Goal: Task Accomplishment & Management: Manage account settings

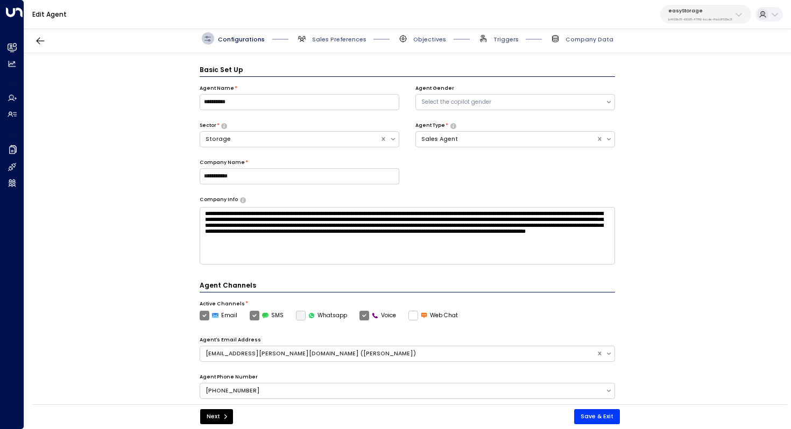
scroll to position [12, 0]
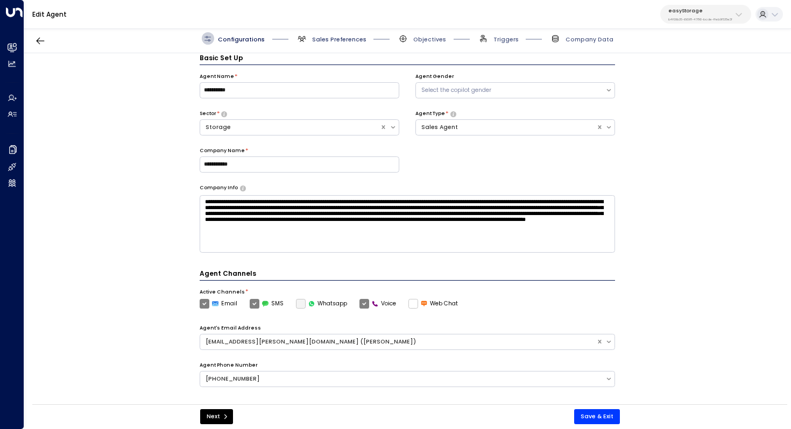
click at [339, 41] on span "Sales Preferences" at bounding box center [339, 39] width 54 height 8
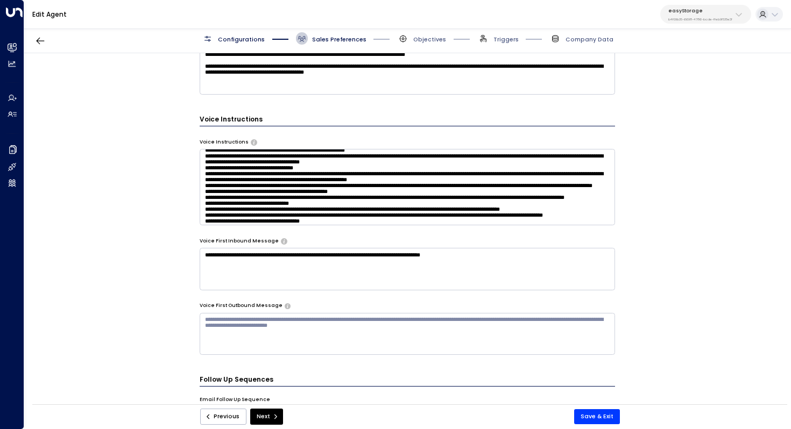
scroll to position [166, 0]
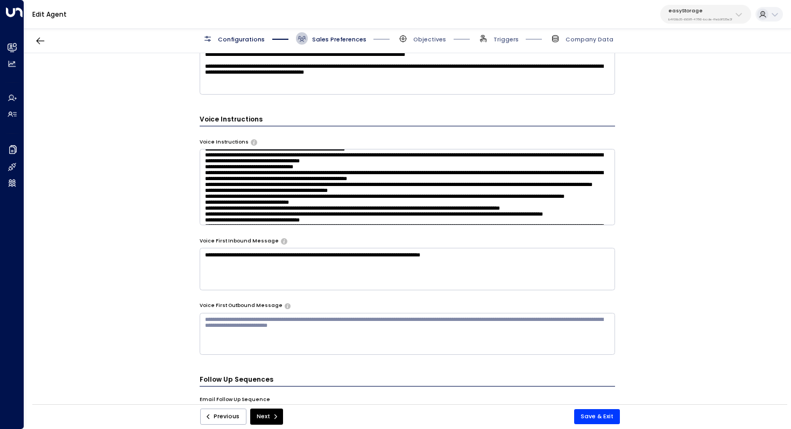
click at [500, 172] on textarea at bounding box center [408, 187] width 416 height 76
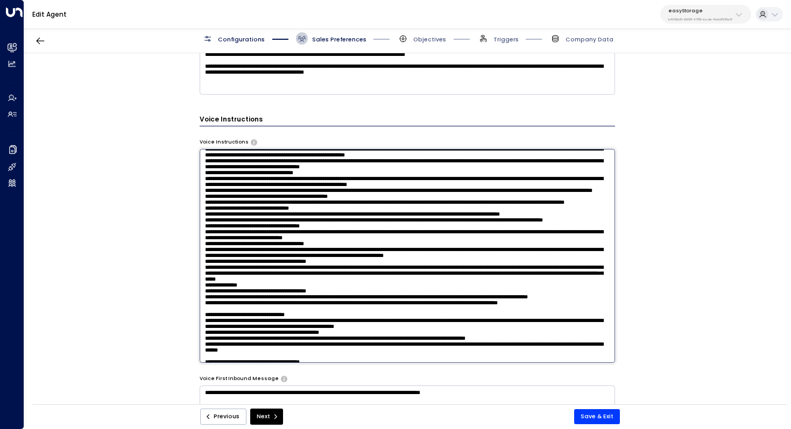
click at [477, 197] on textarea at bounding box center [408, 256] width 416 height 214
type textarea "**********"
click at [603, 412] on button "Save & Exit" at bounding box center [597, 416] width 46 height 15
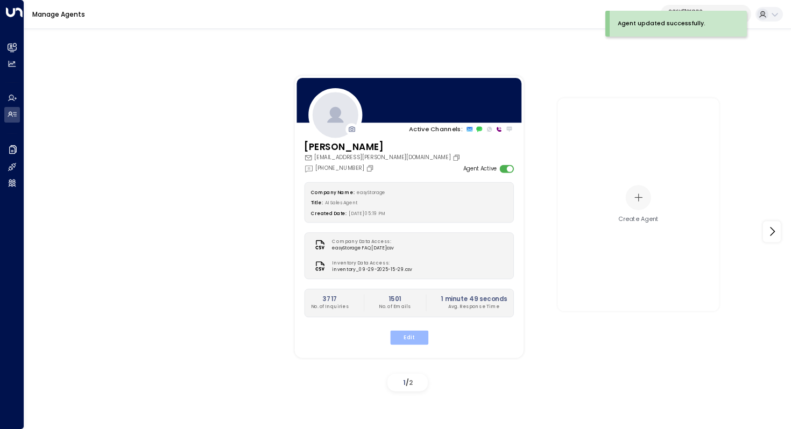
click at [411, 336] on button "Edit" at bounding box center [408, 337] width 38 height 14
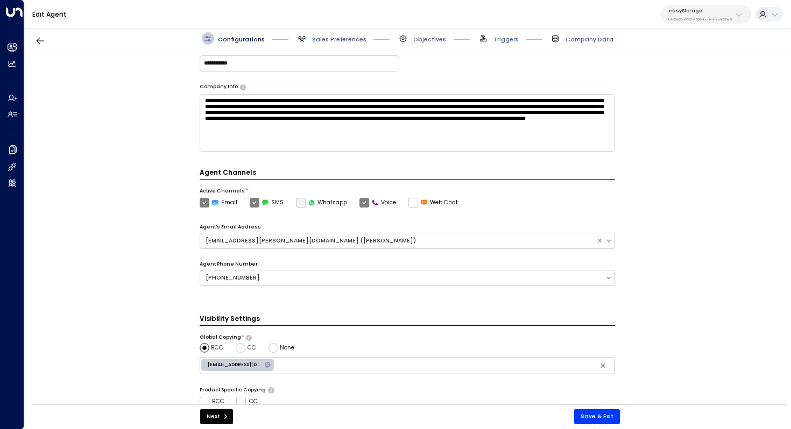
scroll to position [66, 0]
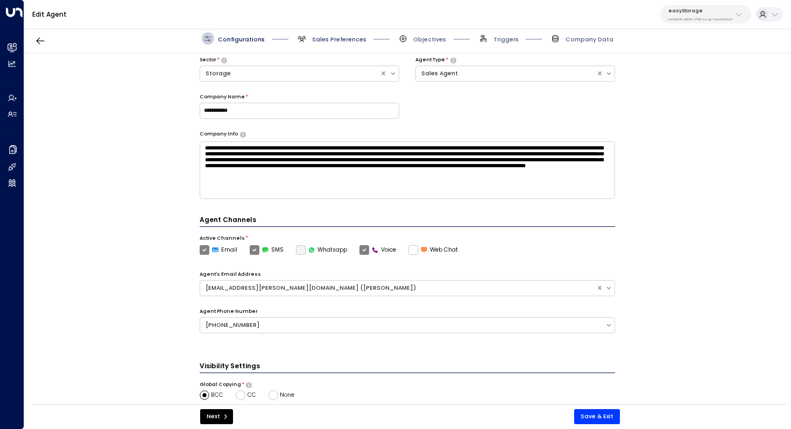
click at [348, 37] on span "Sales Preferences" at bounding box center [339, 39] width 54 height 8
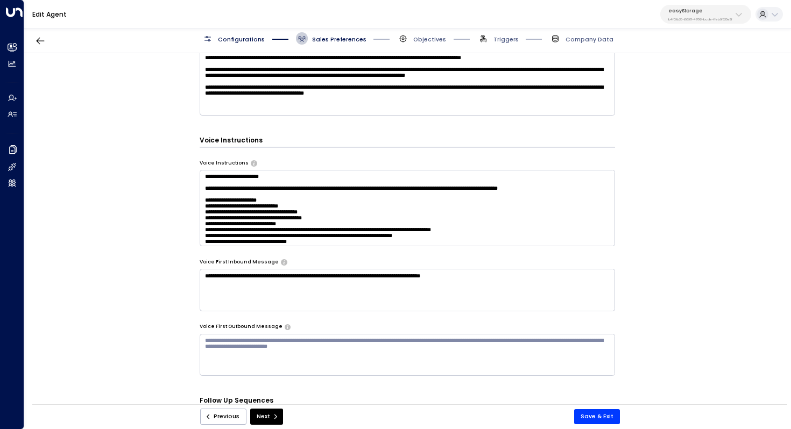
scroll to position [552, 0]
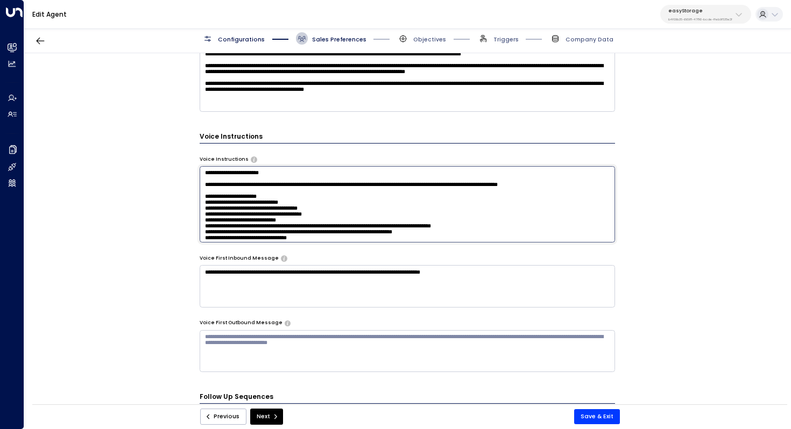
click at [571, 202] on textarea at bounding box center [408, 204] width 416 height 76
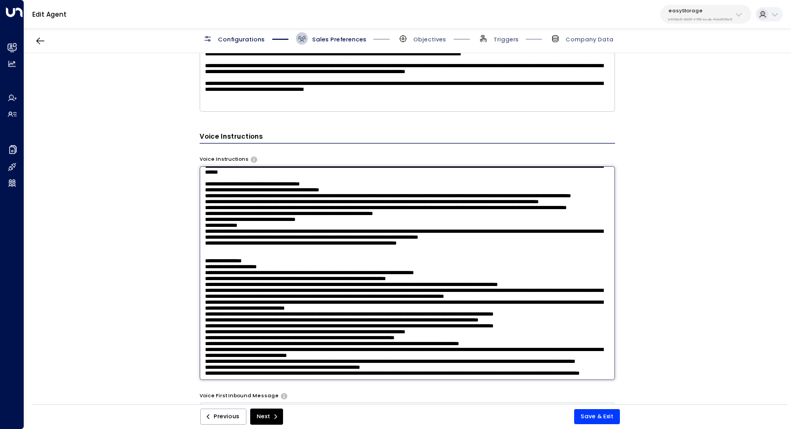
scroll to position [368, 0]
drag, startPoint x: 332, startPoint y: 243, endPoint x: 343, endPoint y: 243, distance: 10.2
click at [343, 243] on textarea at bounding box center [408, 273] width 416 height 214
click at [474, 246] on textarea at bounding box center [408, 273] width 416 height 214
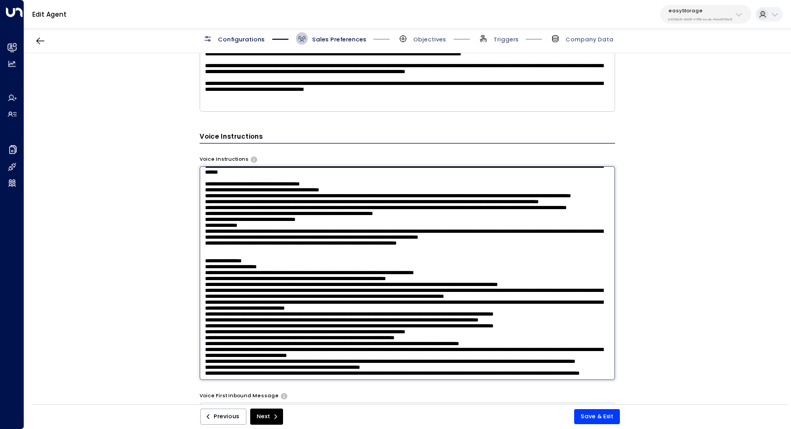
paste textarea "**********"
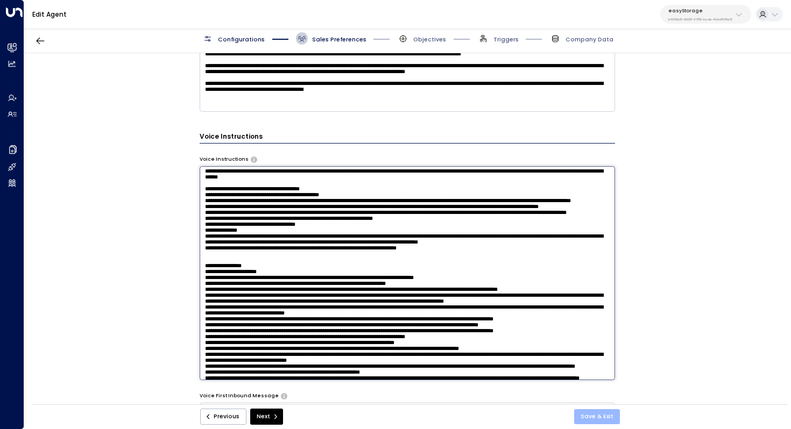
type textarea "**********"
click at [598, 414] on button "Save & Exit" at bounding box center [597, 416] width 46 height 15
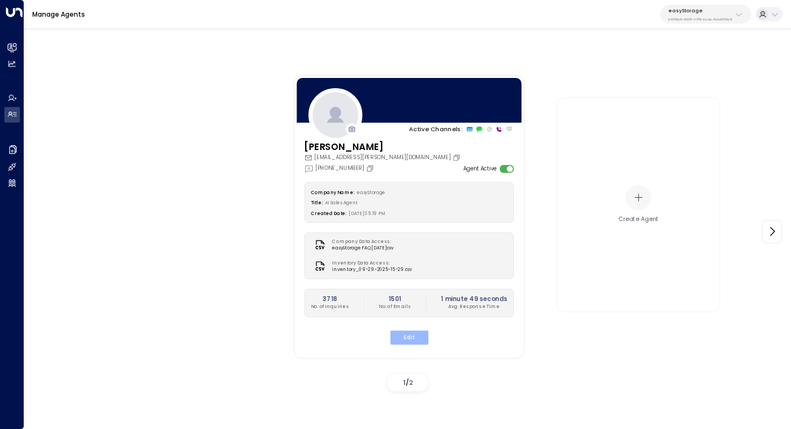
click at [408, 334] on button "Edit" at bounding box center [408, 337] width 38 height 14
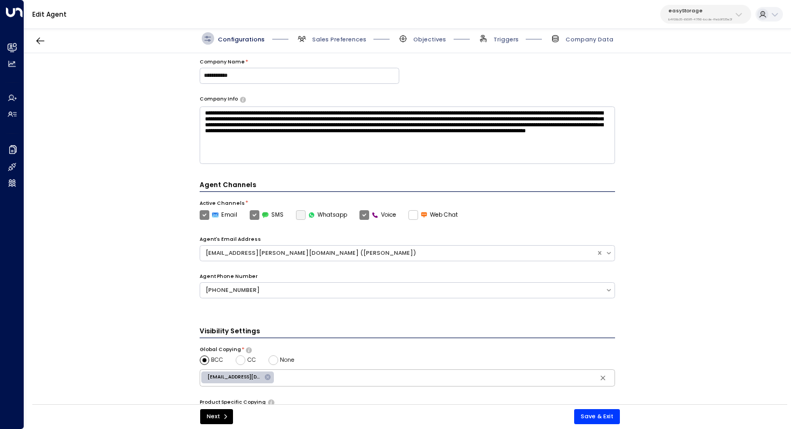
scroll to position [243, 0]
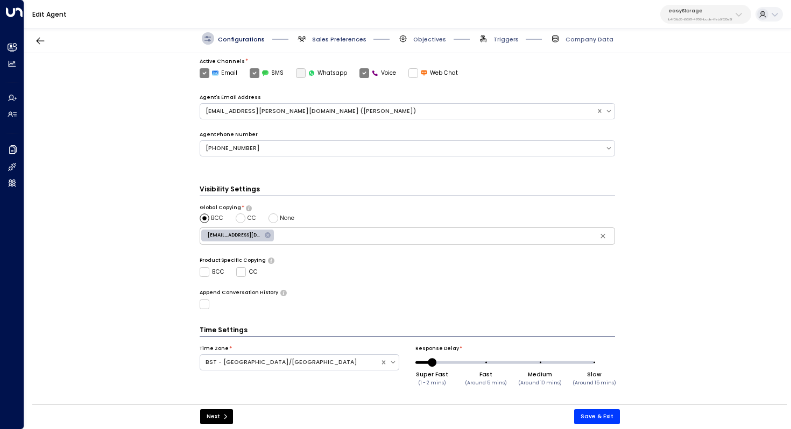
click at [351, 43] on span "Sales Preferences" at bounding box center [339, 39] width 54 height 8
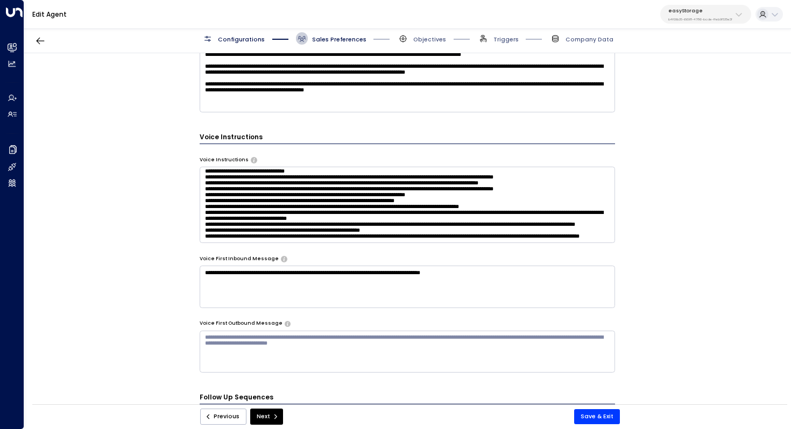
scroll to position [856, 0]
click at [372, 221] on textarea at bounding box center [408, 205] width 416 height 76
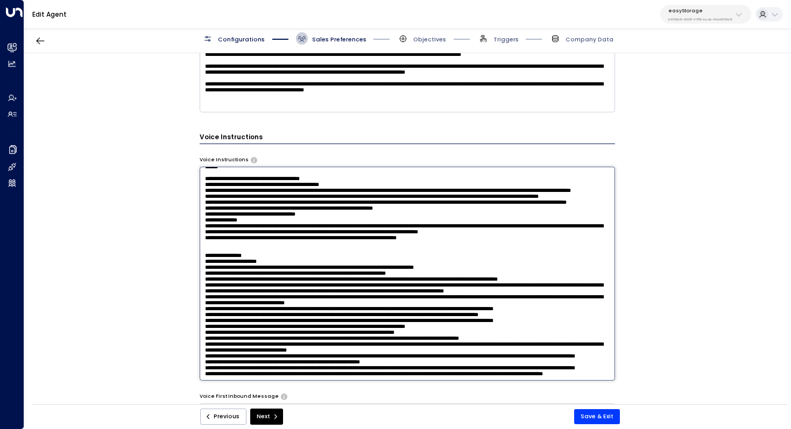
scroll to position [723, 0]
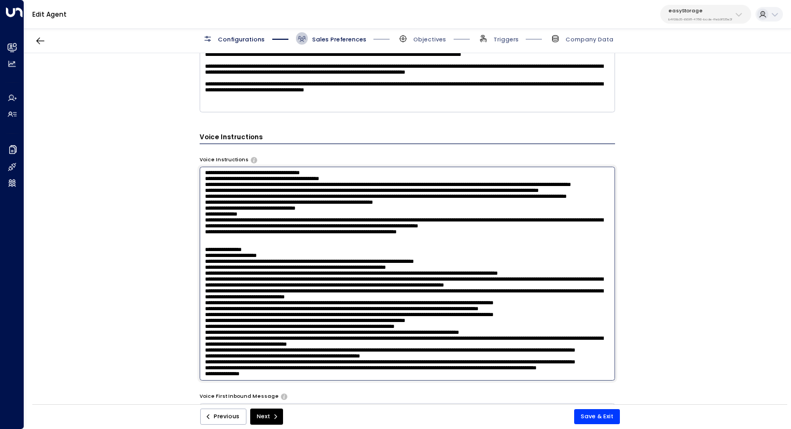
paste textarea "**********"
type textarea "**********"
click at [594, 422] on button "Save & Exit" at bounding box center [597, 416] width 46 height 15
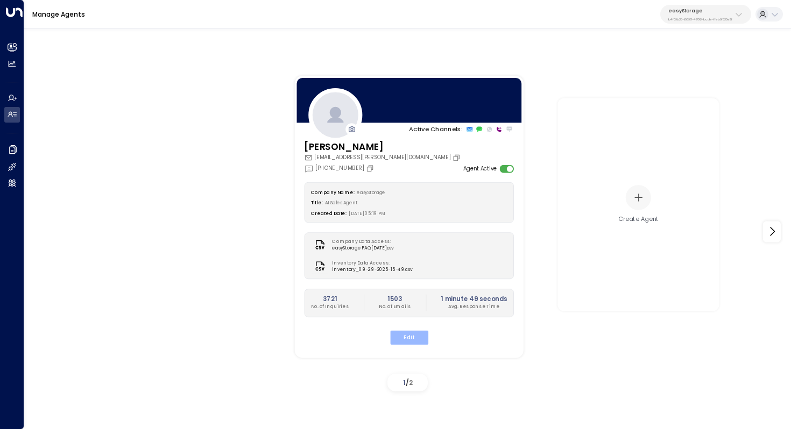
click at [410, 333] on button "Edit" at bounding box center [408, 337] width 38 height 14
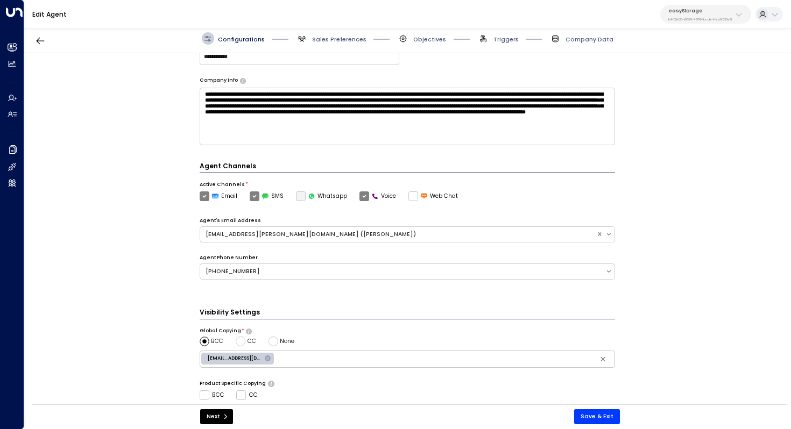
scroll to position [243, 0]
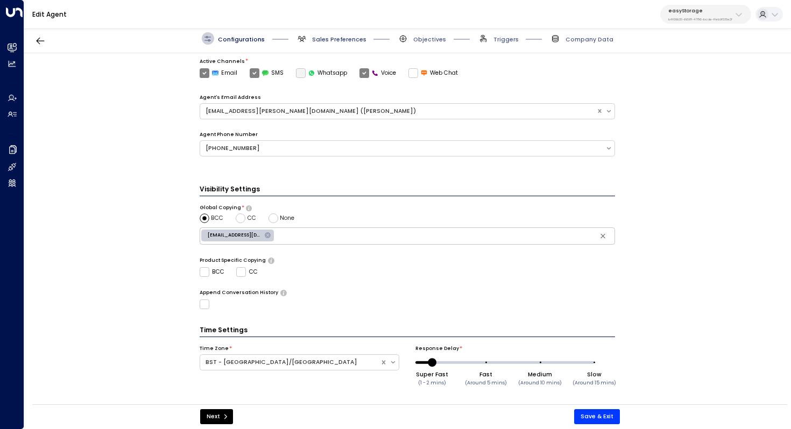
click at [345, 36] on span "Sales Preferences" at bounding box center [339, 39] width 54 height 8
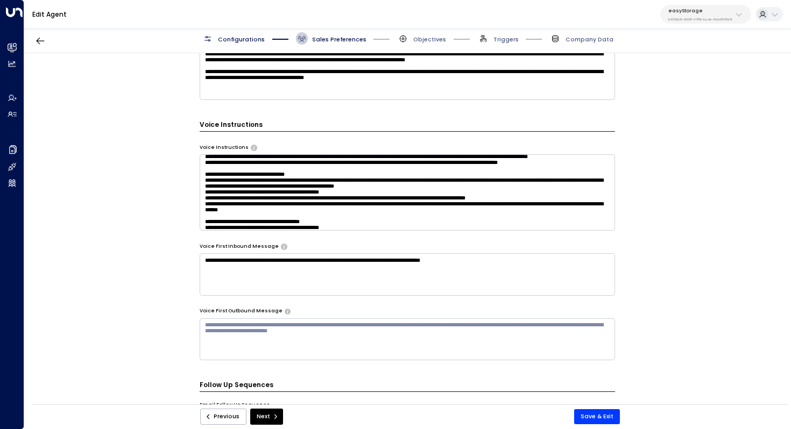
scroll to position [325, 0]
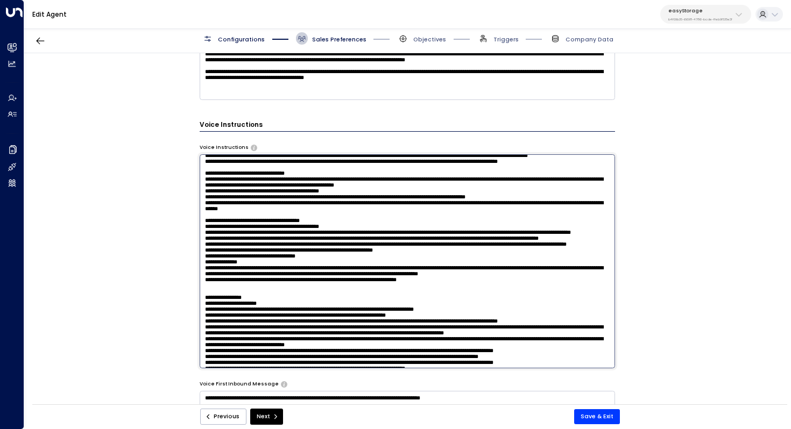
drag, startPoint x: 268, startPoint y: 177, endPoint x: 290, endPoint y: 177, distance: 22.6
click at [290, 177] on textarea at bounding box center [408, 261] width 416 height 214
drag, startPoint x: 334, startPoint y: 177, endPoint x: 366, endPoint y: 177, distance: 31.7
click at [366, 177] on textarea at bounding box center [408, 261] width 416 height 214
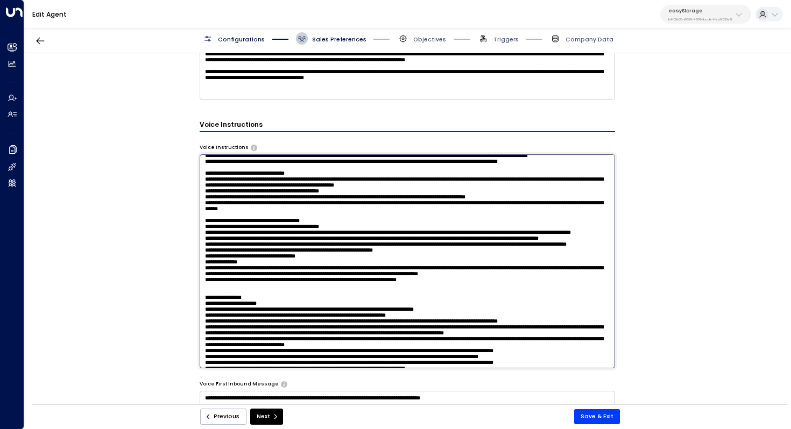
click at [366, 177] on textarea at bounding box center [408, 261] width 416 height 214
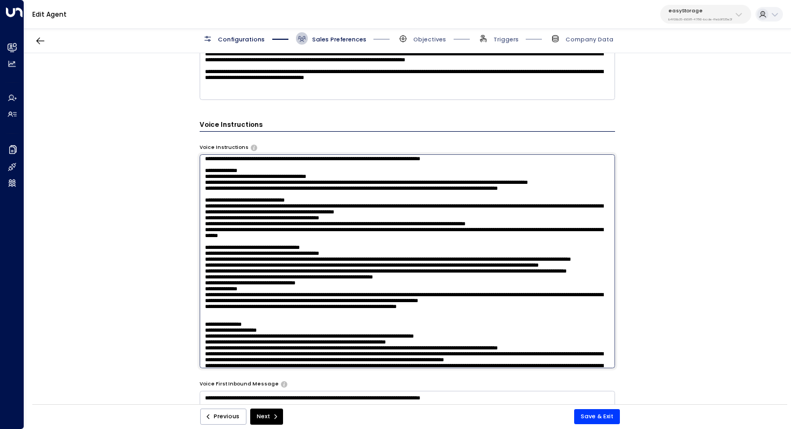
scroll to position [295, 0]
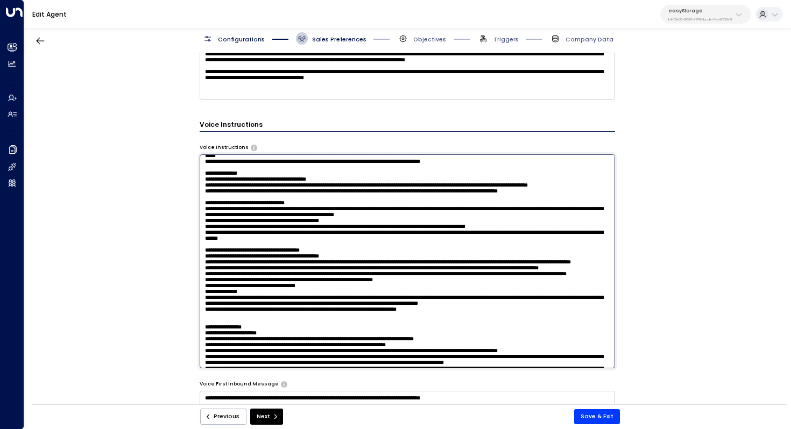
drag, startPoint x: 495, startPoint y: 205, endPoint x: 579, endPoint y: 207, distance: 84.5
click at [579, 207] on textarea at bounding box center [408, 261] width 416 height 214
type textarea "**********"
drag, startPoint x: 286, startPoint y: 210, endPoint x: 306, endPoint y: 210, distance: 19.4
click at [306, 210] on textarea at bounding box center [408, 261] width 416 height 214
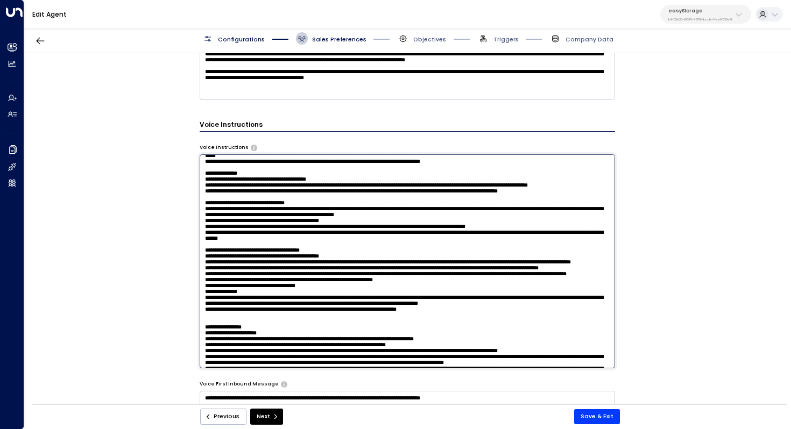
click at [306, 210] on textarea at bounding box center [408, 261] width 416 height 214
drag, startPoint x: 285, startPoint y: 211, endPoint x: 301, endPoint y: 211, distance: 15.6
click at [301, 211] on textarea at bounding box center [408, 261] width 416 height 214
drag, startPoint x: 402, startPoint y: 210, endPoint x: 417, endPoint y: 210, distance: 15.1
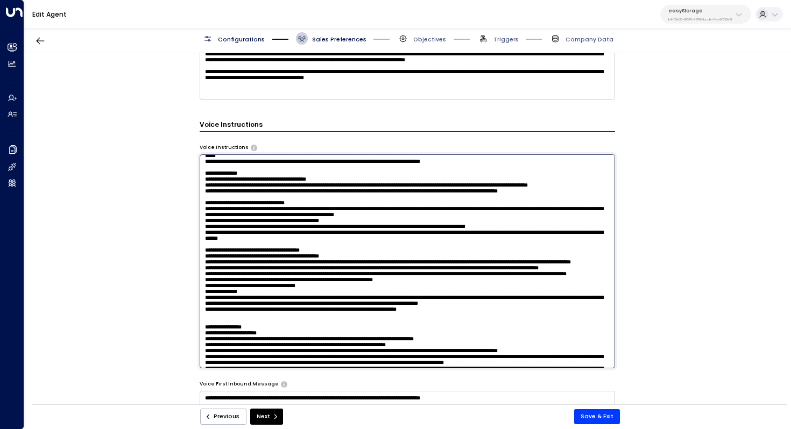
click at [416, 210] on textarea at bounding box center [408, 261] width 416 height 214
click at [417, 210] on textarea at bounding box center [408, 261] width 416 height 214
click at [606, 416] on button "Save & Exit" at bounding box center [597, 416] width 46 height 15
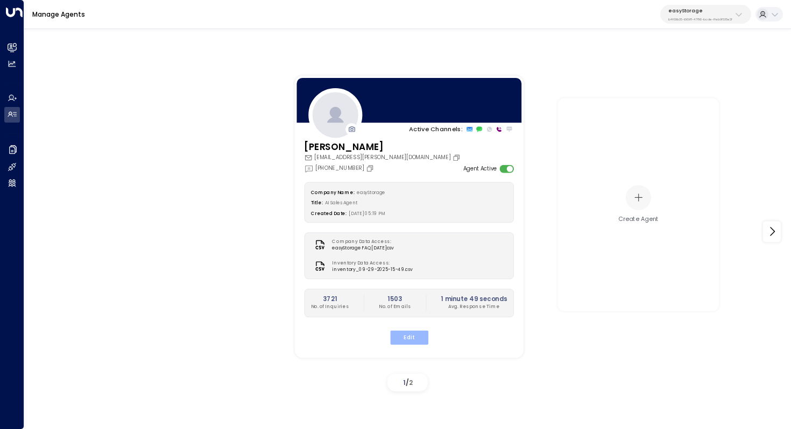
click at [407, 338] on button "Edit" at bounding box center [408, 337] width 38 height 14
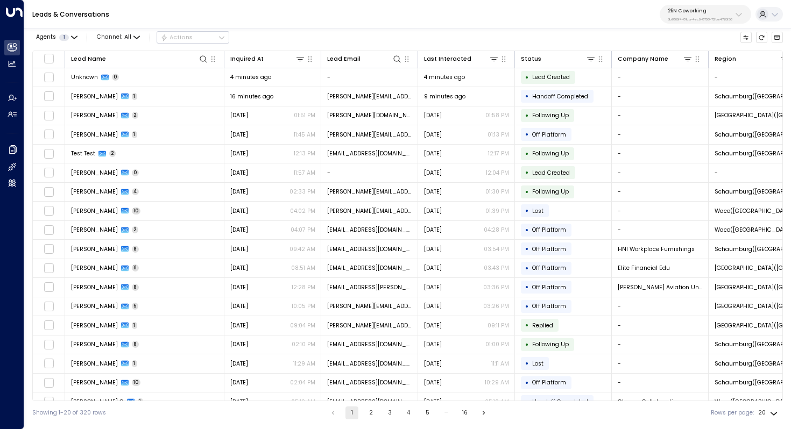
click at [705, 5] on button "25N Coworking 3b9800f4-81ca-4ec0-8758-72fbe4763f36" at bounding box center [704, 14] width 91 height 19
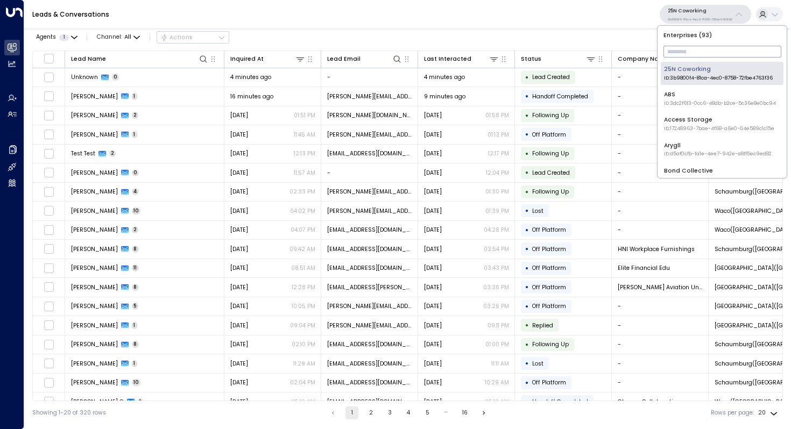
click at [698, 49] on input "text" at bounding box center [722, 51] width 118 height 17
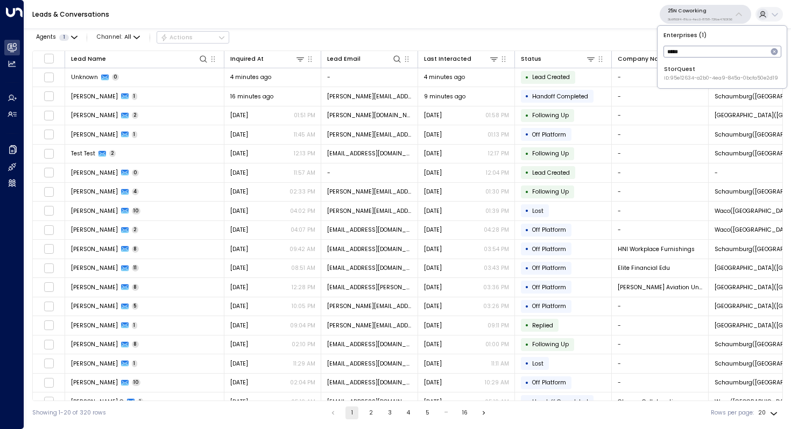
type input "*****"
click at [694, 76] on span "ID: 95e12634-a2b0-4ea9-845a-0bcfa50e2d19" at bounding box center [721, 79] width 114 height 8
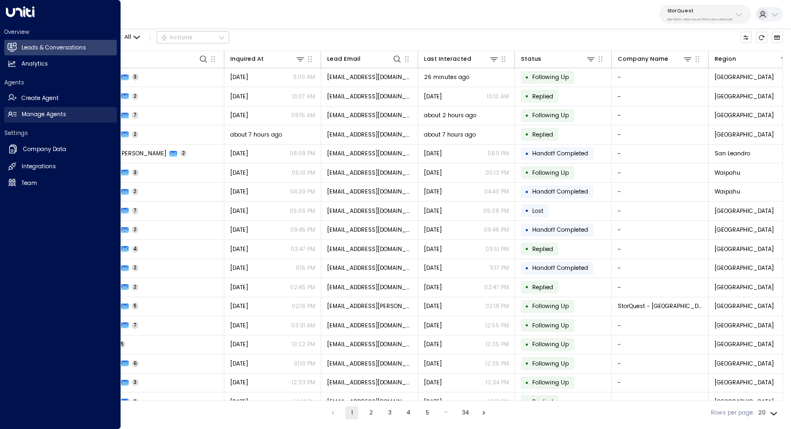
click at [39, 115] on h2 "Manage Agents" at bounding box center [44, 114] width 45 height 9
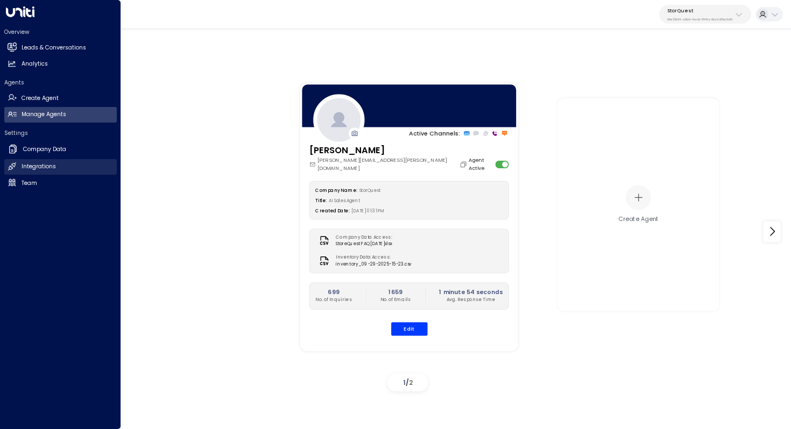
click at [39, 162] on h2 "Integrations" at bounding box center [39, 166] width 34 height 9
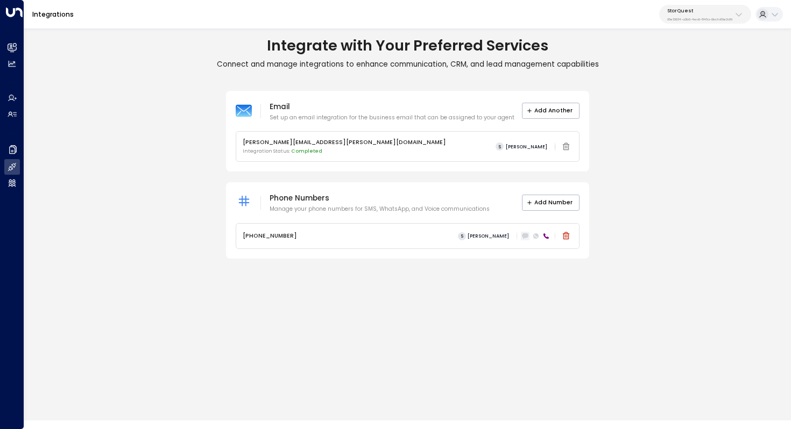
click at [525, 236] on icon at bounding box center [525, 235] width 6 height 5
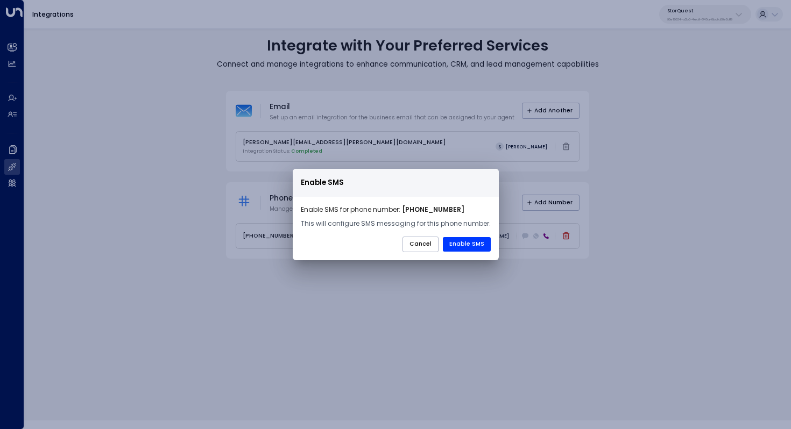
click at [538, 313] on div "Enable SMS Enable SMS for phone number: +14244843315 This will configure SMS me…" at bounding box center [395, 214] width 791 height 429
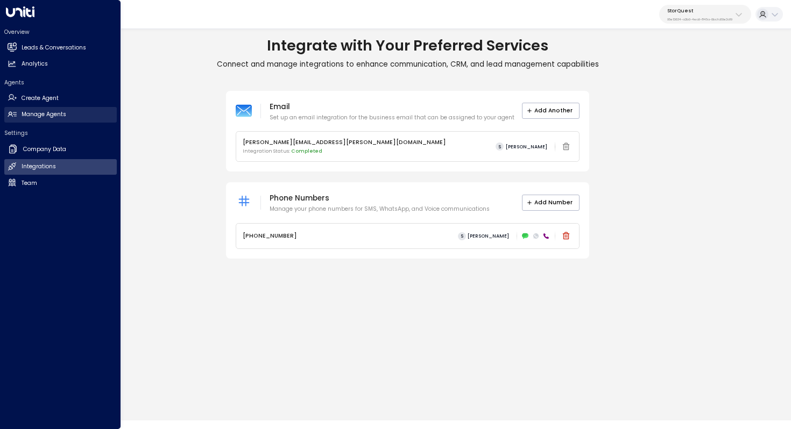
click at [53, 117] on h2 "Manage Agents" at bounding box center [44, 114] width 45 height 9
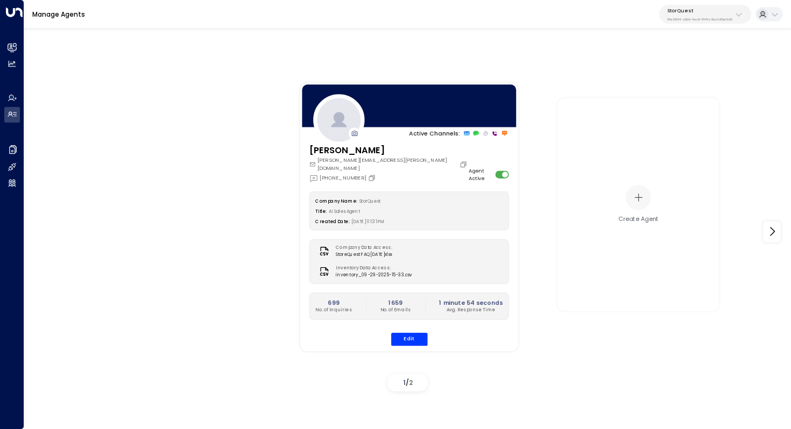
click at [680, 17] on p "95e12634-a2b0-4ea9-845a-0bcfa50e2d19" at bounding box center [699, 19] width 65 height 4
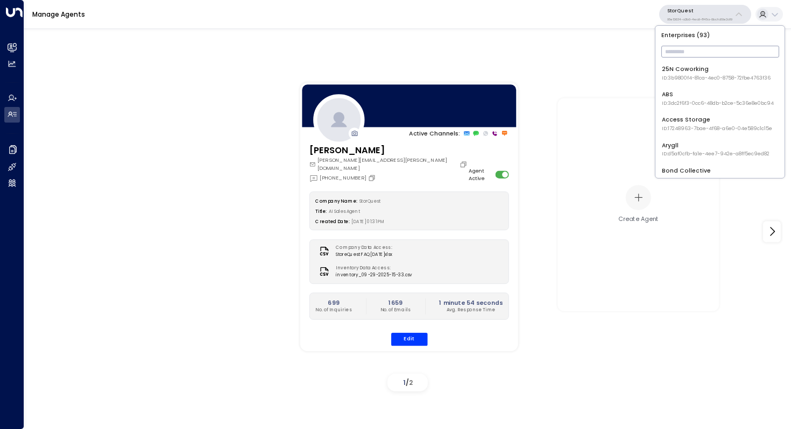
type input "*"
type input "****"
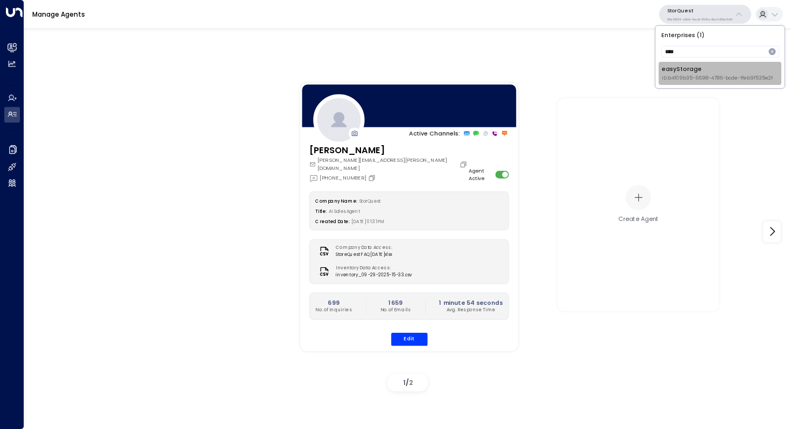
click at [706, 78] on span "ID: b4f09b35-6698-4786-bcde-ffeb9f535e2f" at bounding box center [717, 79] width 111 height 8
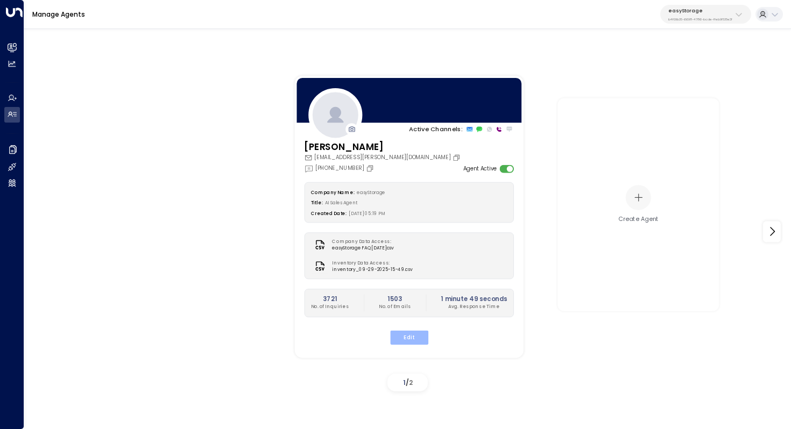
click at [411, 338] on button "Edit" at bounding box center [408, 337] width 38 height 14
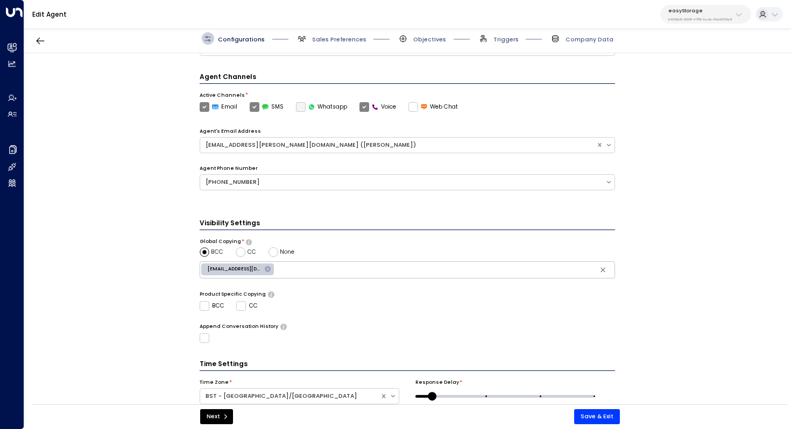
scroll to position [243, 0]
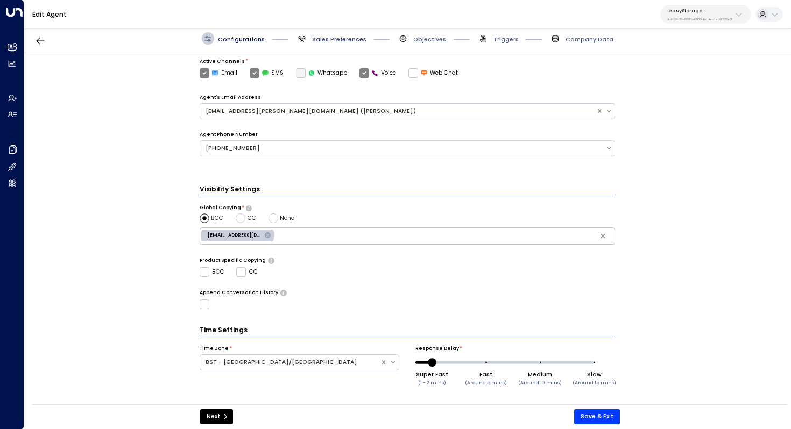
click at [352, 40] on span "Sales Preferences" at bounding box center [339, 39] width 54 height 8
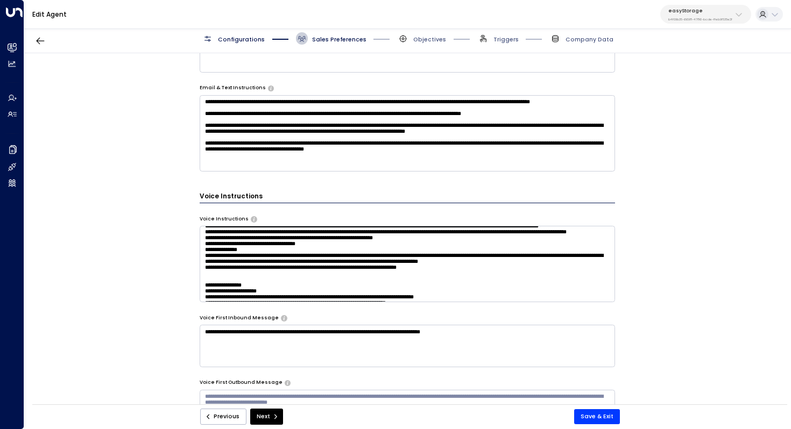
scroll to position [411, 0]
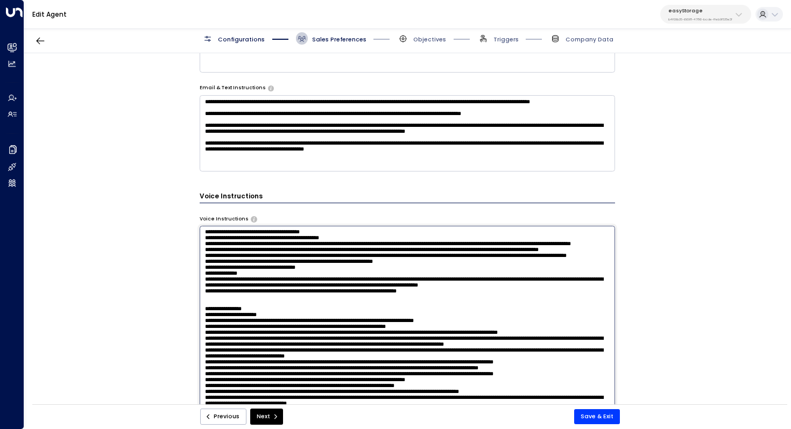
drag, startPoint x: 349, startPoint y: 272, endPoint x: 360, endPoint y: 272, distance: 11.3
click at [360, 272] on textarea at bounding box center [408, 333] width 416 height 214
click at [529, 288] on textarea at bounding box center [408, 333] width 416 height 214
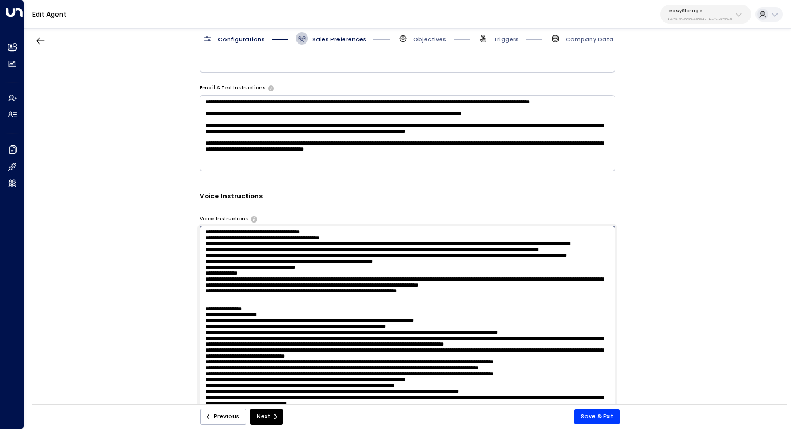
drag, startPoint x: 391, startPoint y: 255, endPoint x: 443, endPoint y: 256, distance: 52.2
click at [443, 256] on textarea at bounding box center [408, 333] width 416 height 214
click at [468, 260] on textarea at bounding box center [408, 333] width 416 height 214
click at [493, 261] on textarea at bounding box center [408, 333] width 416 height 214
drag, startPoint x: 478, startPoint y: 259, endPoint x: 484, endPoint y: 259, distance: 5.9
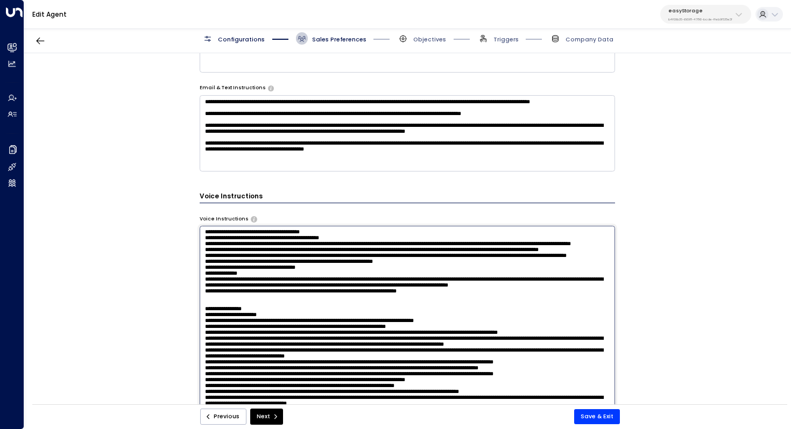
click at [484, 259] on textarea at bounding box center [408, 333] width 416 height 214
drag, startPoint x: 307, startPoint y: 259, endPoint x: 321, endPoint y: 259, distance: 14.0
click at [321, 259] on textarea at bounding box center [408, 333] width 416 height 214
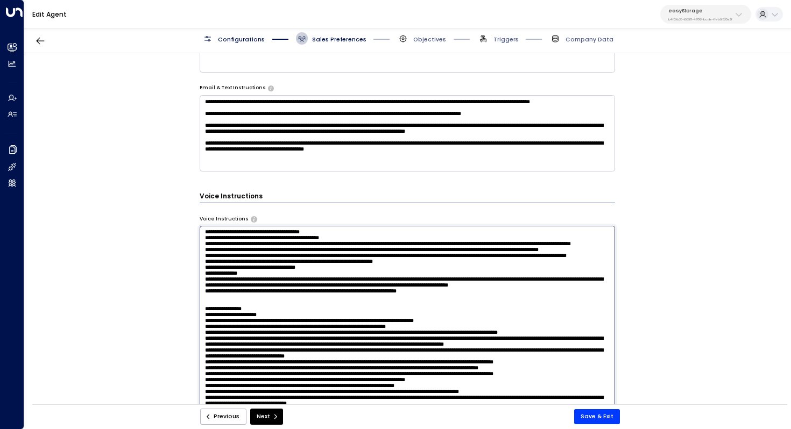
click at [499, 257] on textarea at bounding box center [408, 333] width 416 height 214
click at [497, 268] on textarea at bounding box center [408, 333] width 416 height 214
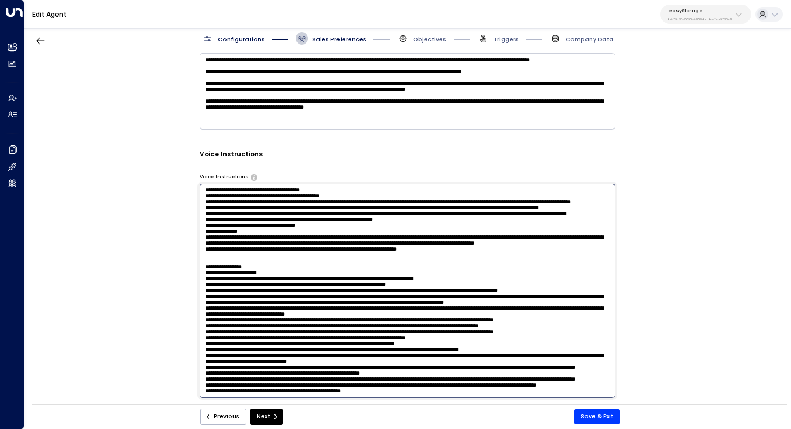
scroll to position [543, 0]
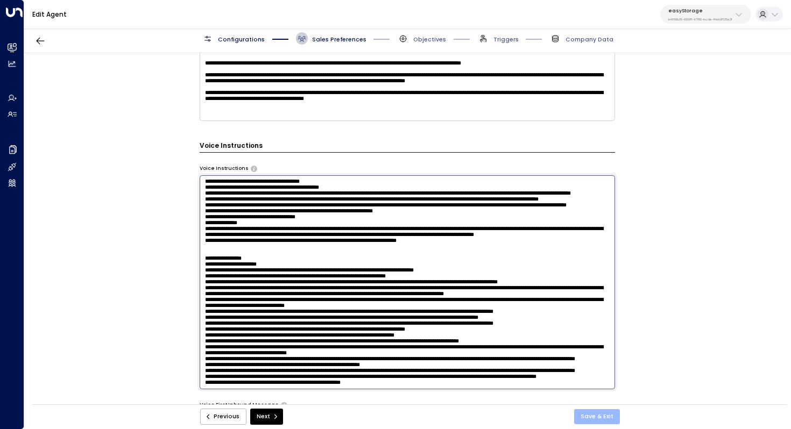
type textarea "**********"
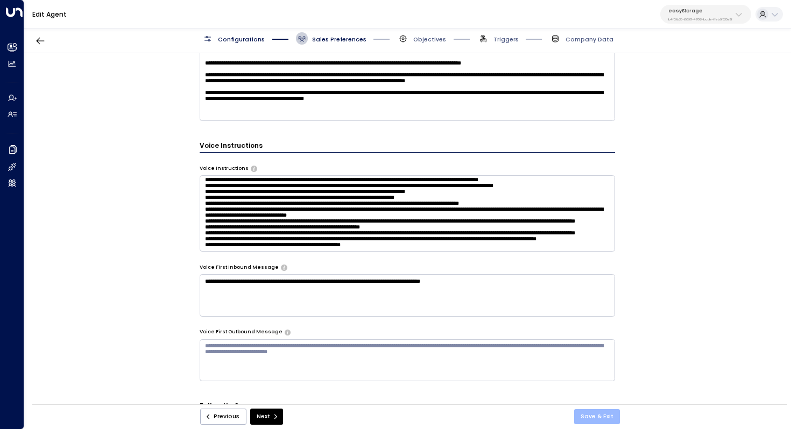
click at [601, 413] on button "Save & Exit" at bounding box center [597, 416] width 46 height 15
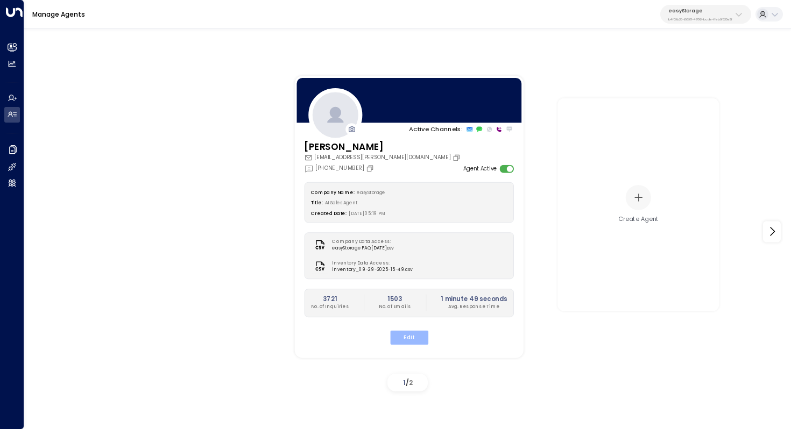
click at [415, 336] on button "Edit" at bounding box center [408, 337] width 38 height 14
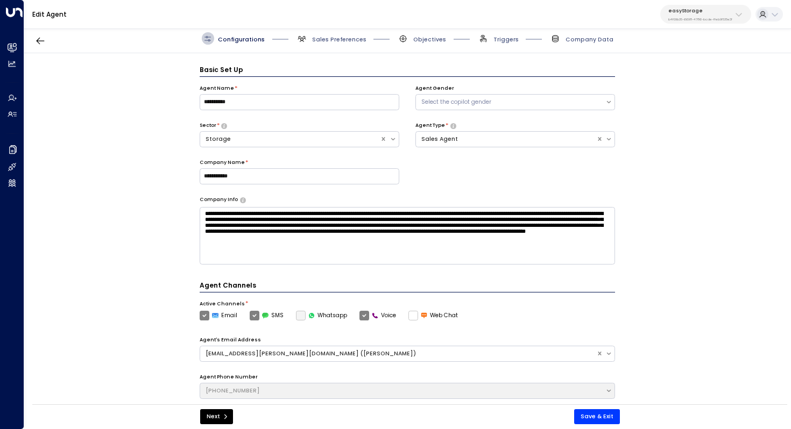
scroll to position [12, 0]
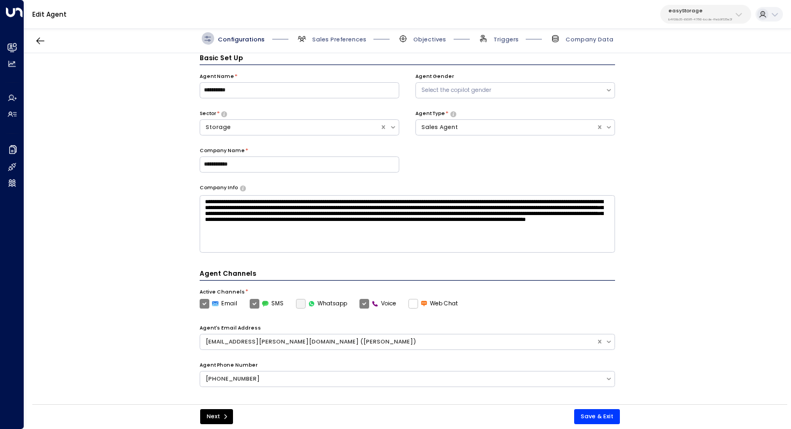
click at [349, 34] on span "Sales Preferences" at bounding box center [331, 38] width 70 height 12
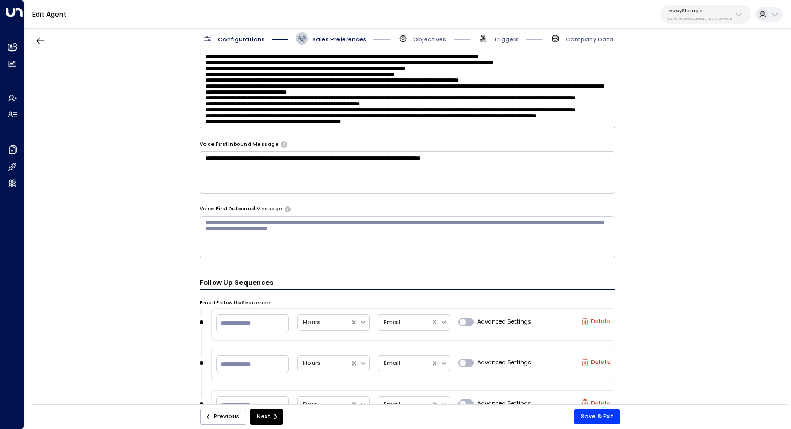
scroll to position [670, 0]
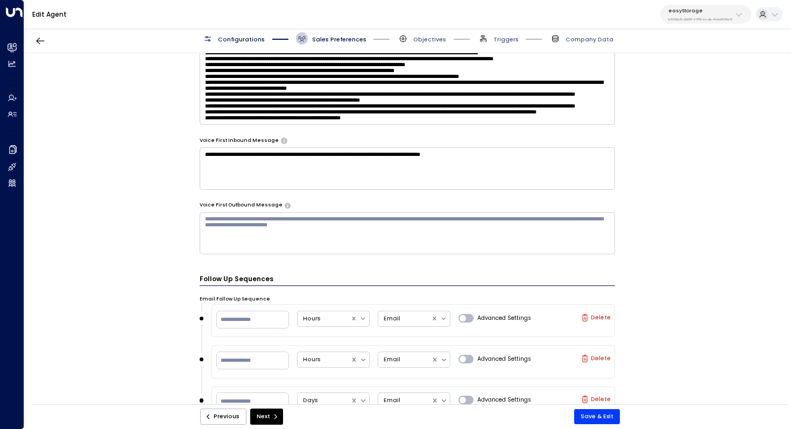
click at [420, 103] on textarea at bounding box center [408, 86] width 416 height 76
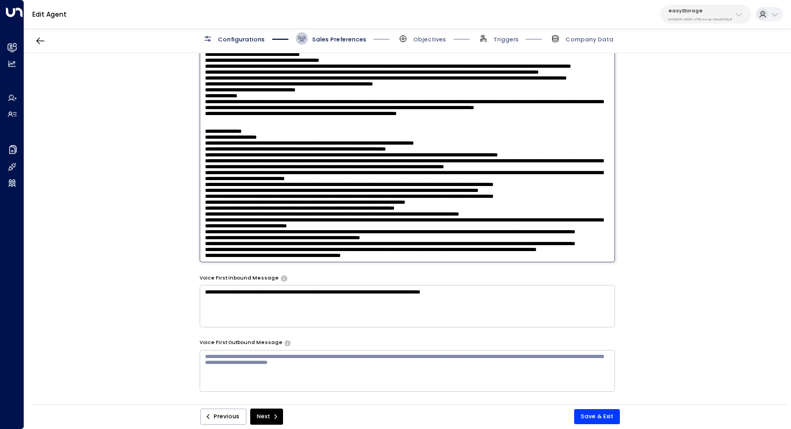
click at [396, 238] on textarea at bounding box center [408, 155] width 416 height 214
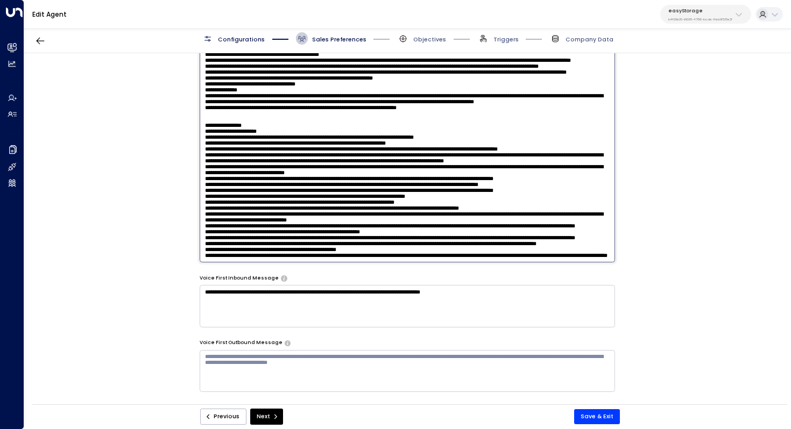
drag, startPoint x: 257, startPoint y: 244, endPoint x: 220, endPoint y: 244, distance: 37.1
click at [220, 244] on textarea at bounding box center [408, 155] width 416 height 214
click at [306, 244] on textarea at bounding box center [408, 155] width 416 height 214
drag, startPoint x: 337, startPoint y: 244, endPoint x: 361, endPoint y: 244, distance: 24.2
click at [361, 244] on textarea at bounding box center [408, 155] width 416 height 214
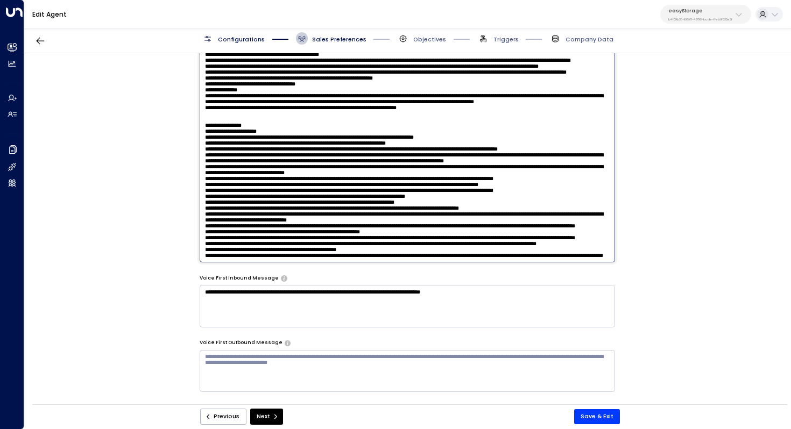
click at [361, 244] on textarea at bounding box center [408, 155] width 416 height 214
click at [421, 252] on textarea at bounding box center [408, 155] width 416 height 214
type textarea "**********"
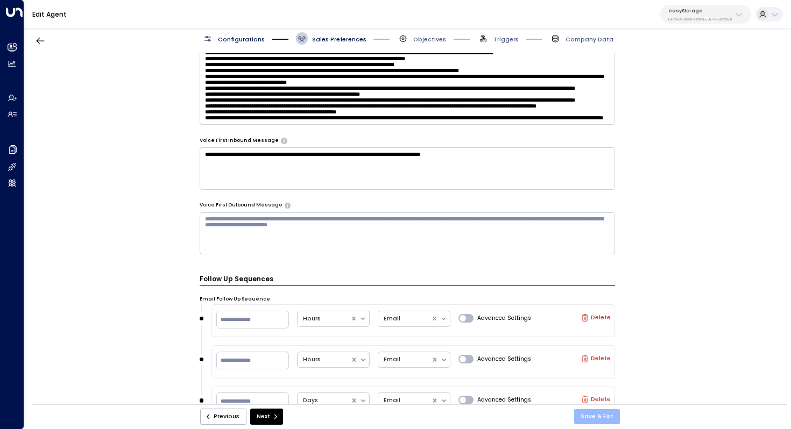
click at [605, 413] on button "Save & Exit" at bounding box center [597, 416] width 46 height 15
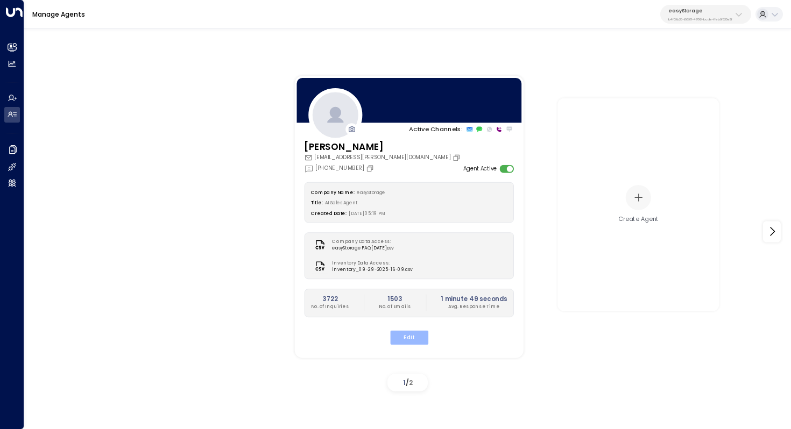
click at [418, 331] on button "Edit" at bounding box center [408, 337] width 38 height 14
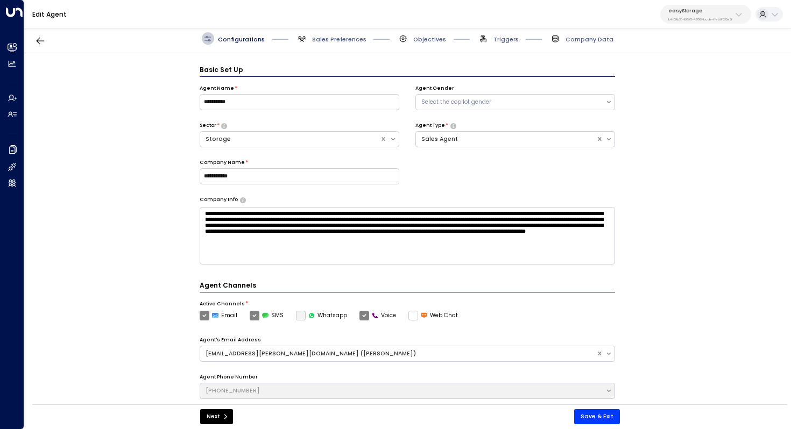
scroll to position [12, 0]
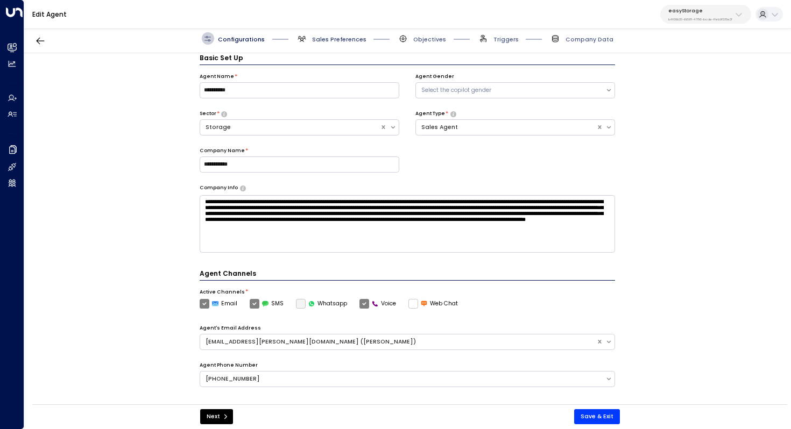
click at [350, 38] on span "Sales Preferences" at bounding box center [339, 39] width 54 height 8
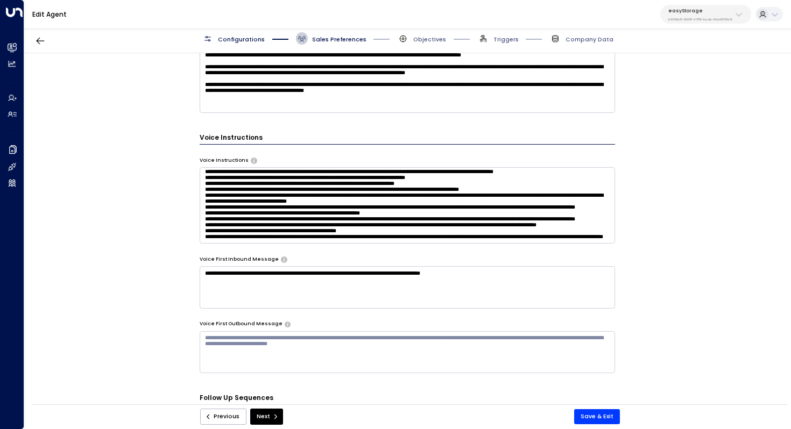
scroll to position [777, 0]
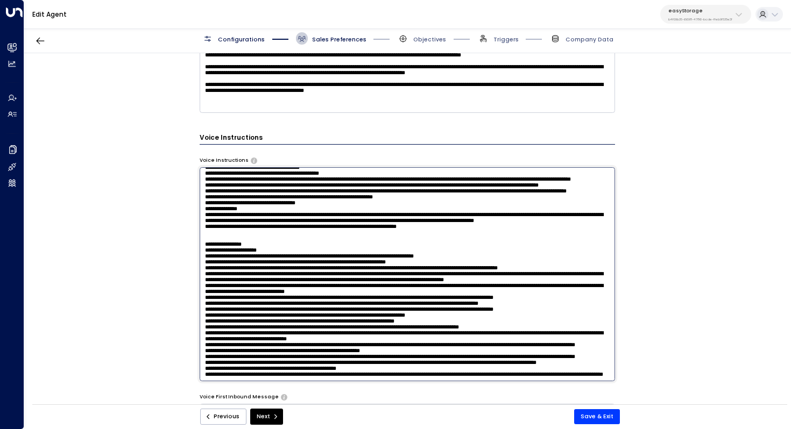
drag, startPoint x: 269, startPoint y: 207, endPoint x: 218, endPoint y: 206, distance: 50.6
click at [218, 206] on textarea at bounding box center [408, 274] width 416 height 214
drag, startPoint x: 269, startPoint y: 345, endPoint x: 217, endPoint y: 345, distance: 52.7
click at [217, 345] on textarea at bounding box center [408, 274] width 416 height 214
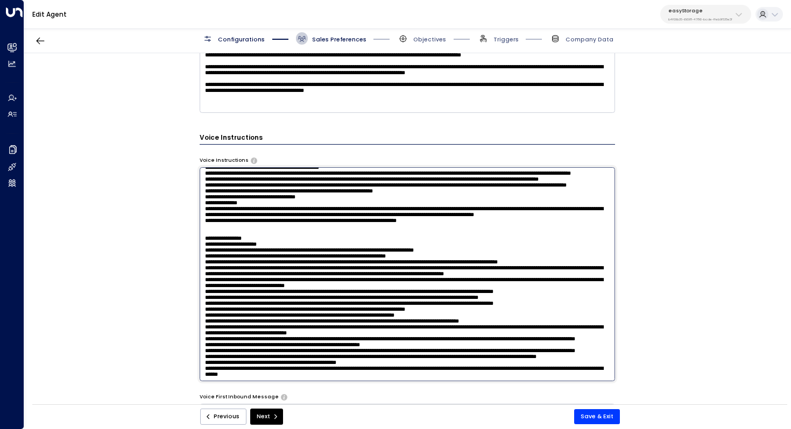
click at [282, 353] on textarea at bounding box center [408, 274] width 416 height 214
drag, startPoint x: 361, startPoint y: 347, endPoint x: 501, endPoint y: 344, distance: 139.3
click at [501, 344] on textarea at bounding box center [408, 274] width 416 height 214
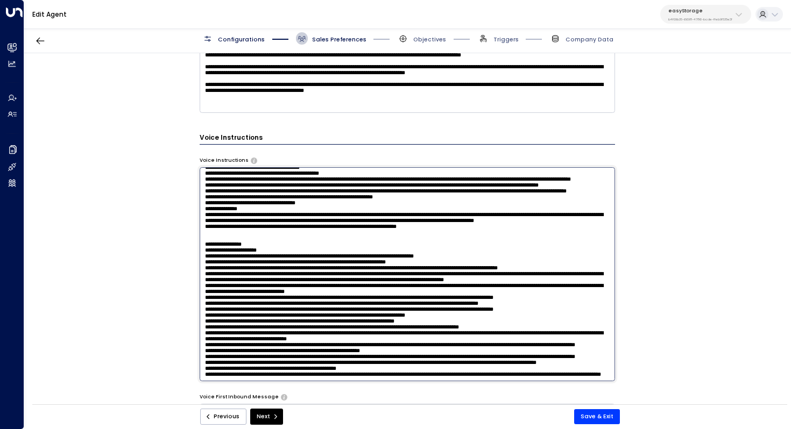
click at [484, 361] on textarea at bounding box center [408, 274] width 416 height 214
drag, startPoint x: 385, startPoint y: 357, endPoint x: 580, endPoint y: 345, distance: 195.0
click at [580, 345] on textarea at bounding box center [408, 274] width 416 height 214
click at [558, 358] on textarea at bounding box center [408, 274] width 416 height 214
click at [471, 353] on textarea at bounding box center [408, 274] width 416 height 214
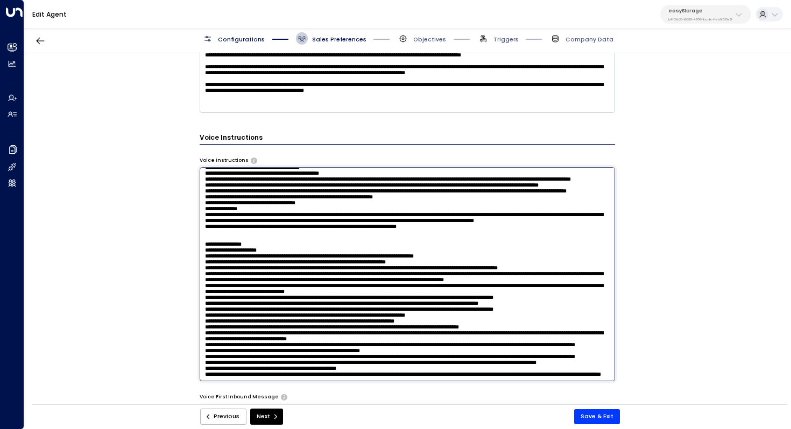
drag, startPoint x: 258, startPoint y: 357, endPoint x: 267, endPoint y: 357, distance: 9.1
click at [267, 357] on textarea at bounding box center [408, 274] width 416 height 214
click at [342, 356] on textarea at bounding box center [408, 274] width 416 height 214
type textarea "**********"
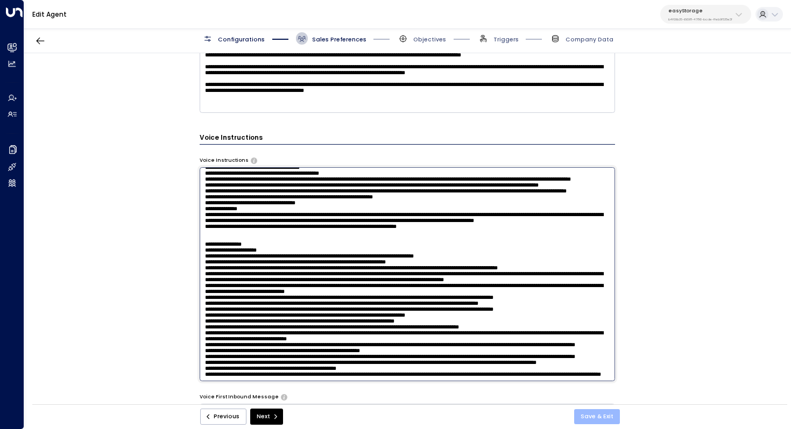
click at [599, 419] on button "Save & Exit" at bounding box center [597, 416] width 46 height 15
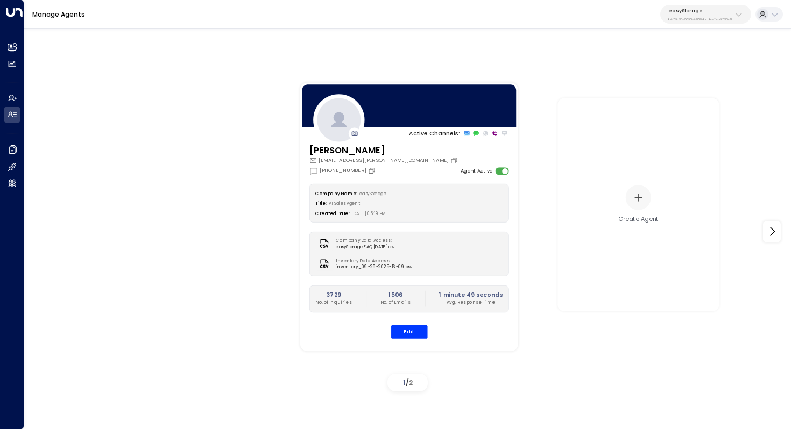
click at [720, 9] on p "easyStorage" at bounding box center [700, 11] width 64 height 6
type input "*******"
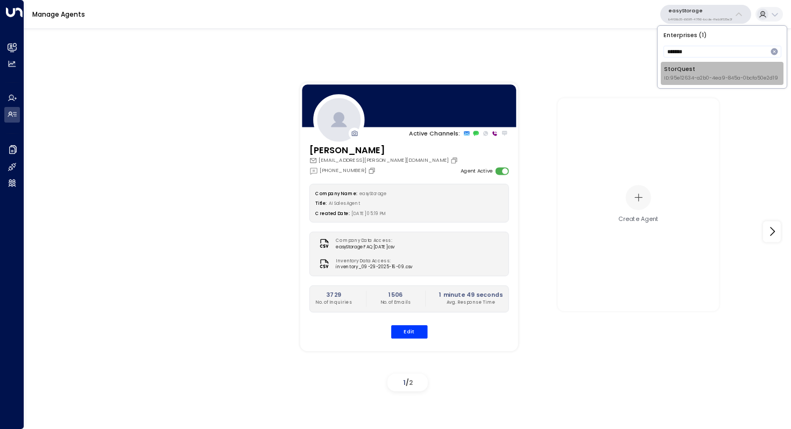
click at [700, 76] on span "ID: 95e12634-a2b0-4ea9-845a-0bcfa50e2d19" at bounding box center [721, 79] width 114 height 8
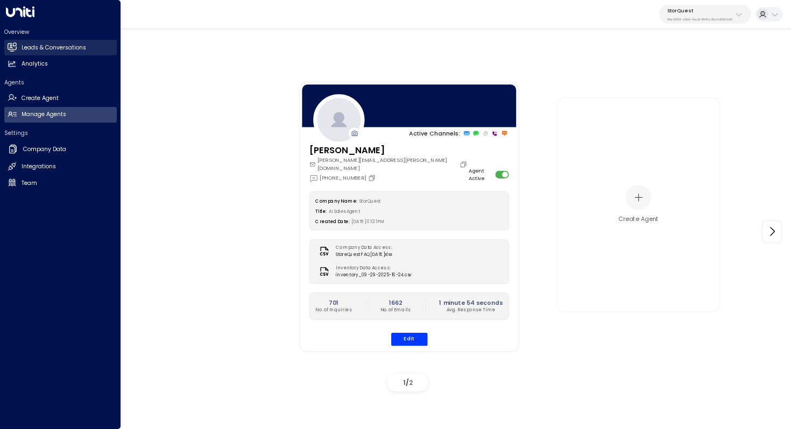
click at [59, 44] on h2 "Leads & Conversations" at bounding box center [54, 48] width 65 height 9
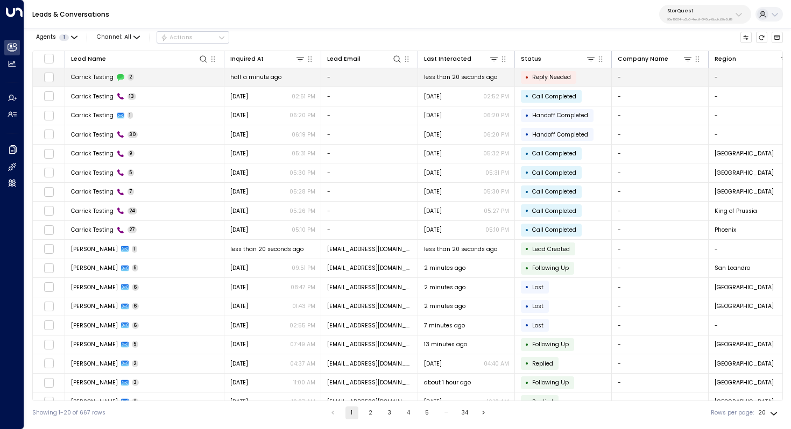
click at [144, 80] on td "Carrick Testing 2" at bounding box center [144, 77] width 159 height 19
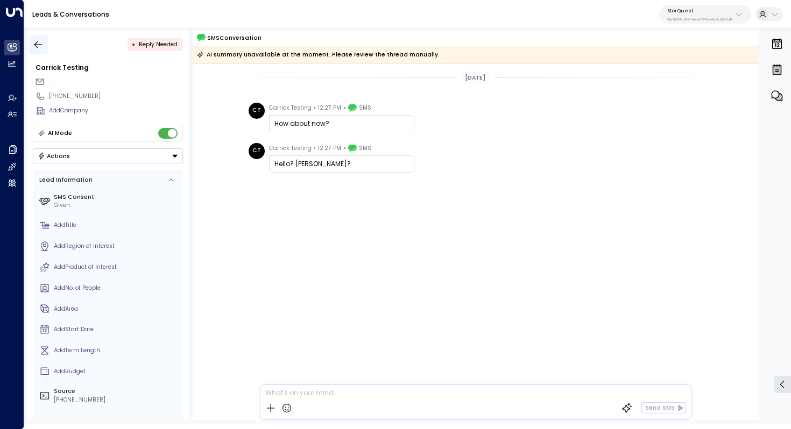
click at [37, 41] on icon "button" at bounding box center [38, 44] width 11 height 11
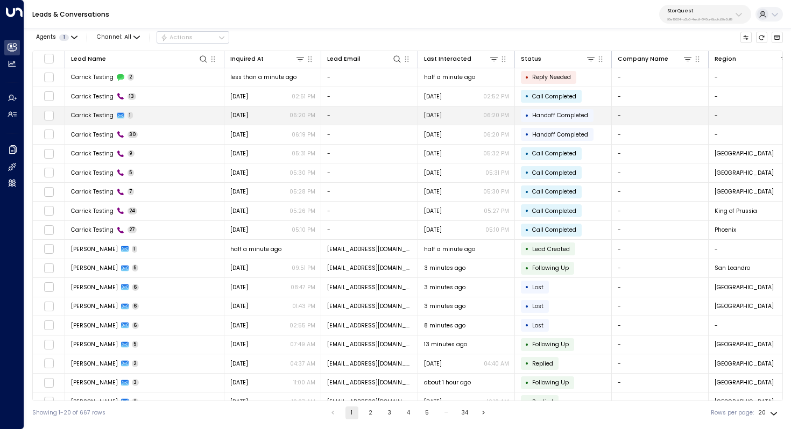
click at [167, 118] on td "Carrick Testing 1" at bounding box center [144, 115] width 159 height 19
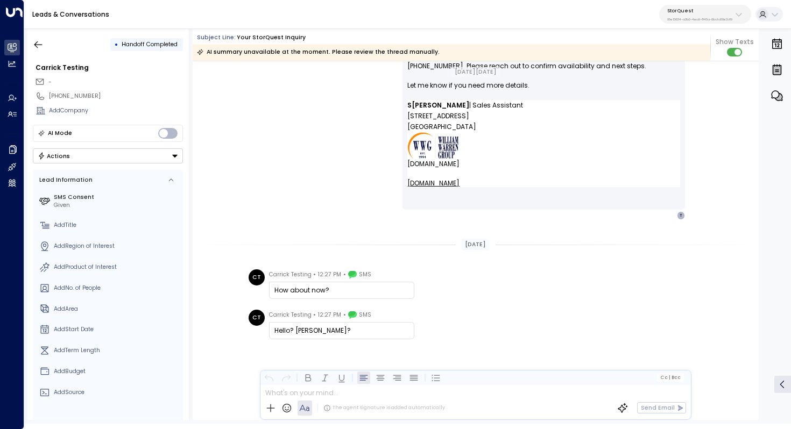
scroll to position [120, 0]
click at [42, 45] on icon "button" at bounding box center [38, 44] width 11 height 11
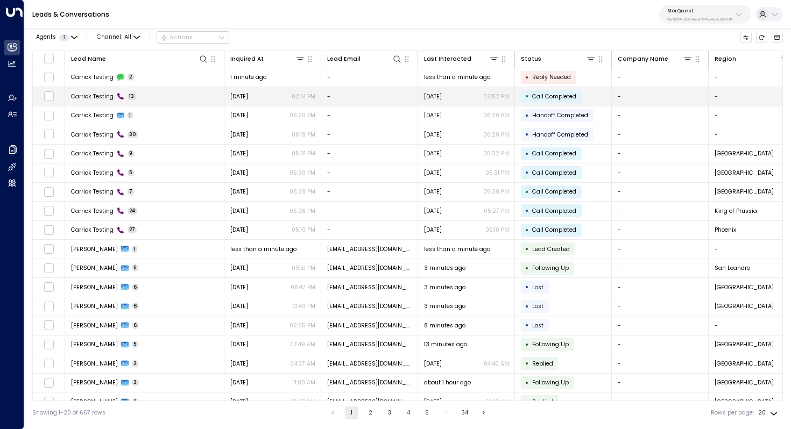
click at [152, 100] on td "Carrick Testing 13" at bounding box center [144, 96] width 159 height 19
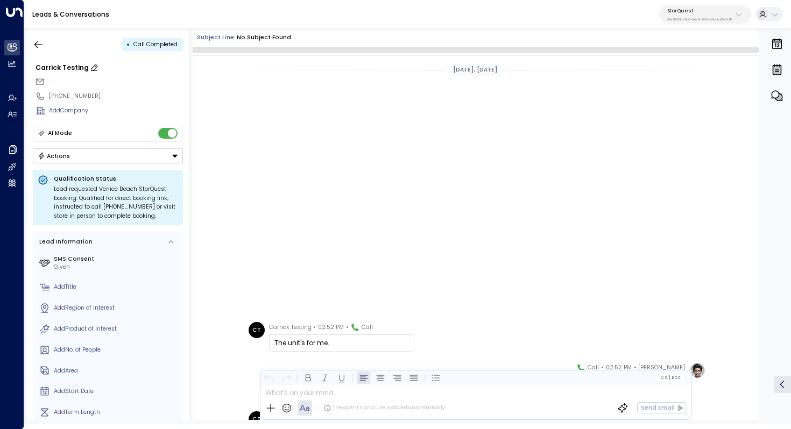
scroll to position [329, 0]
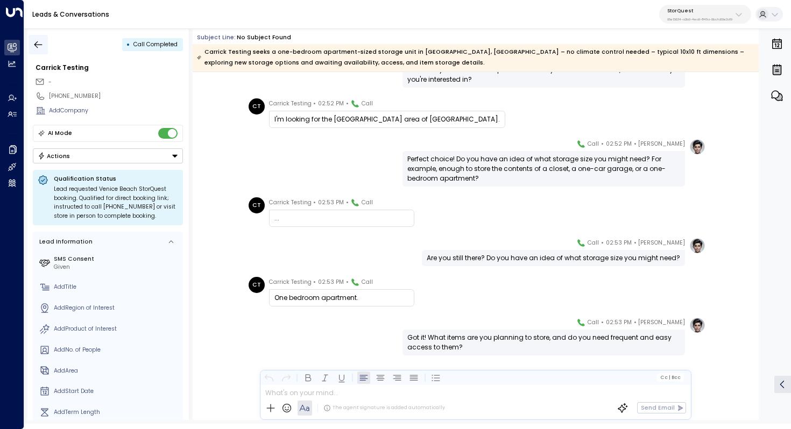
click at [38, 39] on icon "button" at bounding box center [38, 44] width 11 height 11
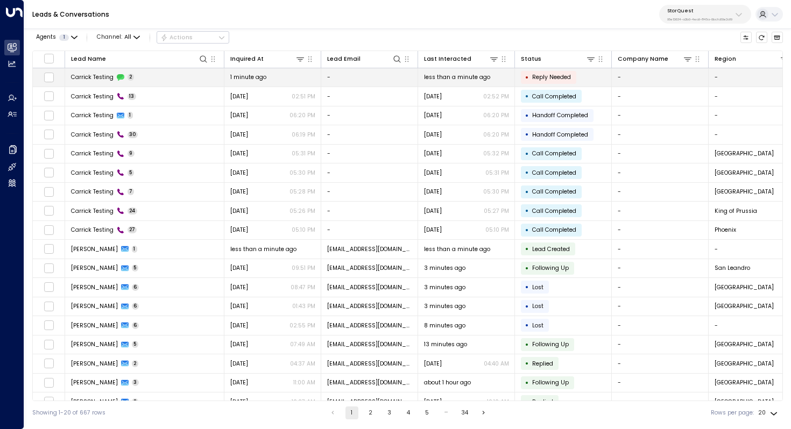
click at [150, 76] on td "Carrick Testing 2" at bounding box center [144, 77] width 159 height 19
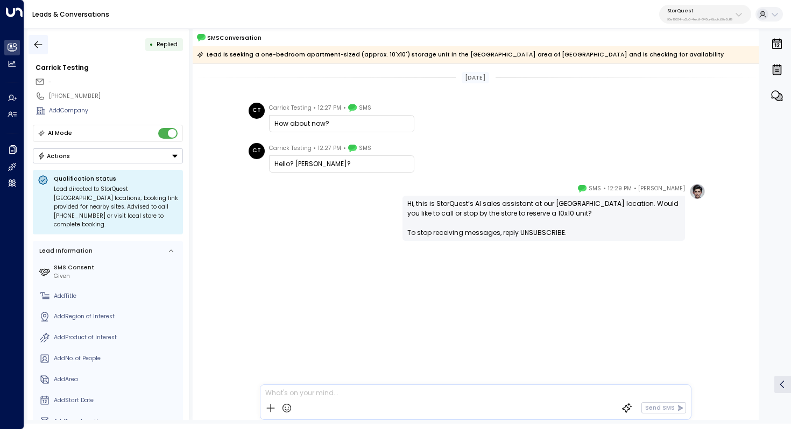
click at [34, 48] on icon "button" at bounding box center [38, 44] width 11 height 11
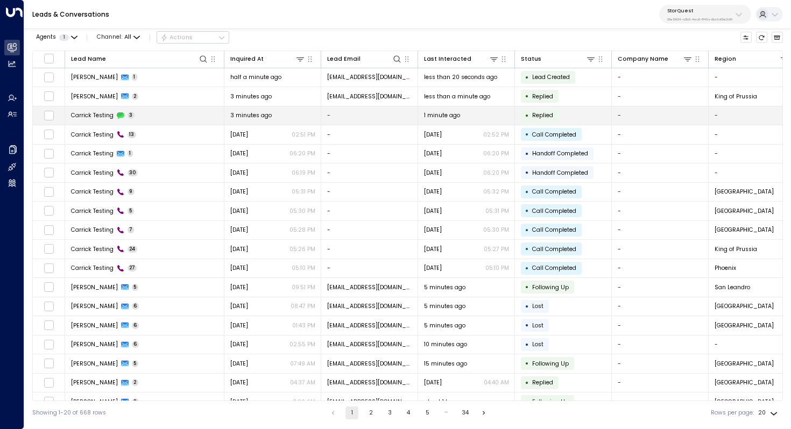
click at [190, 116] on td "Carrick Testing 3" at bounding box center [144, 115] width 159 height 19
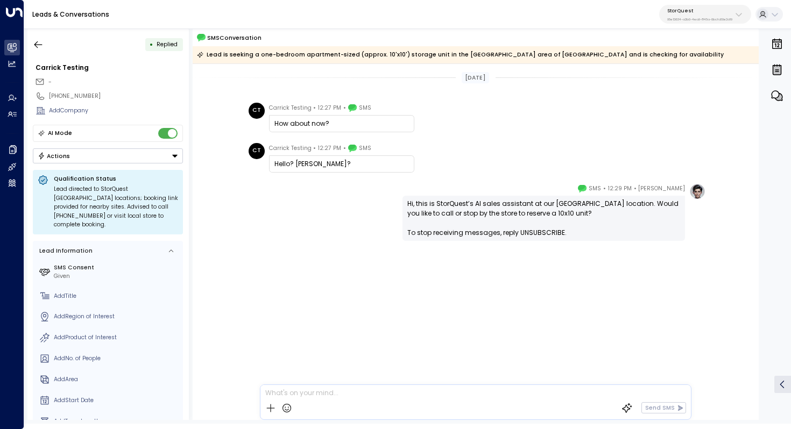
click at [692, 12] on p "StorQuest" at bounding box center [699, 11] width 65 height 6
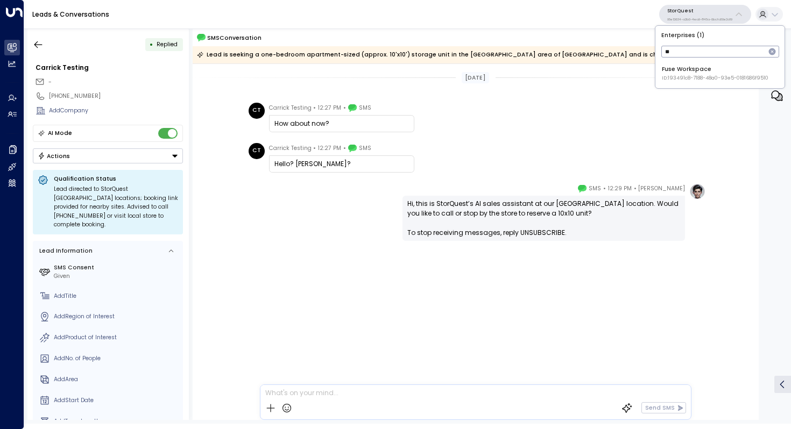
type input "*"
type input "****"
click at [709, 69] on div "Four Leaf Properties ID: 34e1cd17-0f68-49af-bd32-3c48ce8611d1" at bounding box center [714, 73] width 105 height 17
